Goal: Information Seeking & Learning: Find specific fact

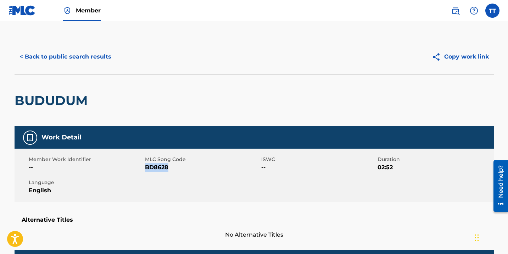
click at [75, 60] on button "< Back to public search results" at bounding box center [66, 57] width 102 height 18
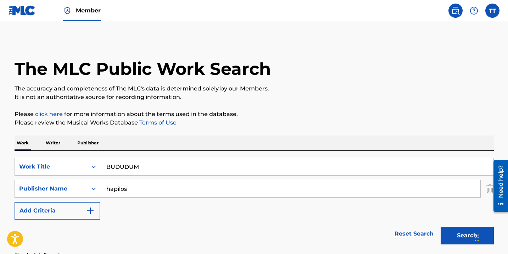
scroll to position [91, 0]
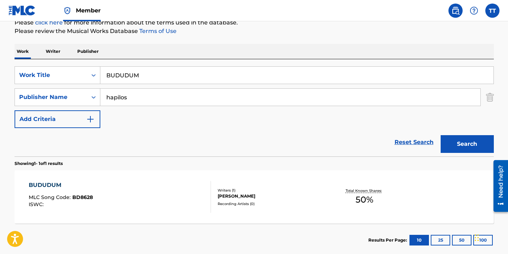
click at [138, 77] on input "BUDUDUM" at bounding box center [296, 75] width 393 height 17
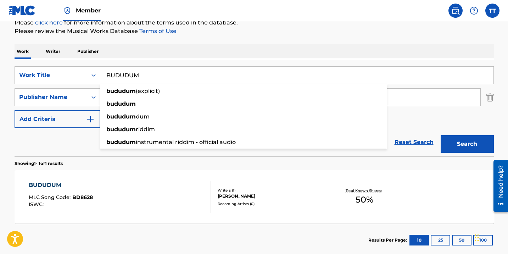
click at [138, 76] on input "BUDUDUM" at bounding box center [296, 75] width 393 height 17
paste input "SAVING ALL MY LOVE"
type input "SAVING ALL MY LOVE"
click at [440, 135] on button "Search" at bounding box center [466, 144] width 53 height 18
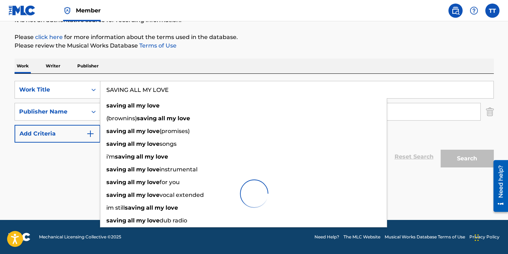
scroll to position [77, 0]
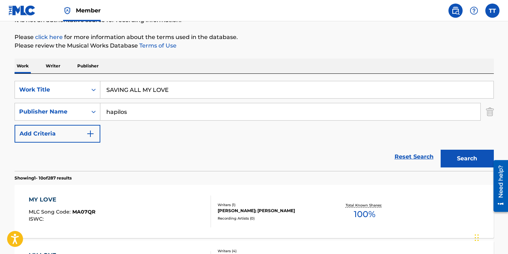
click at [56, 153] on div "Reset Search Search" at bounding box center [254, 156] width 479 height 28
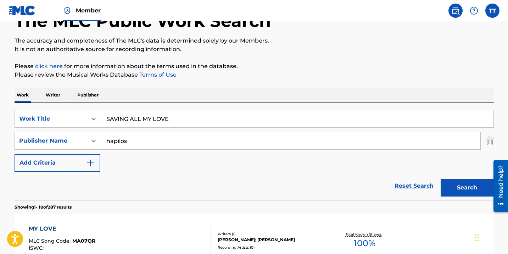
scroll to position [12, 0]
